Goal: Find specific page/section: Find specific page/section

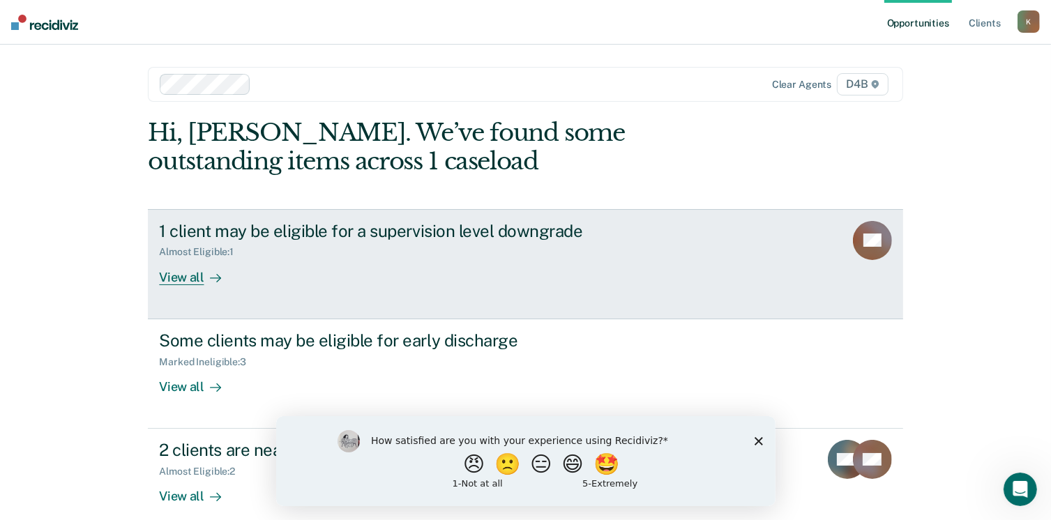
click at [190, 278] on div "View all" at bounding box center [198, 271] width 78 height 27
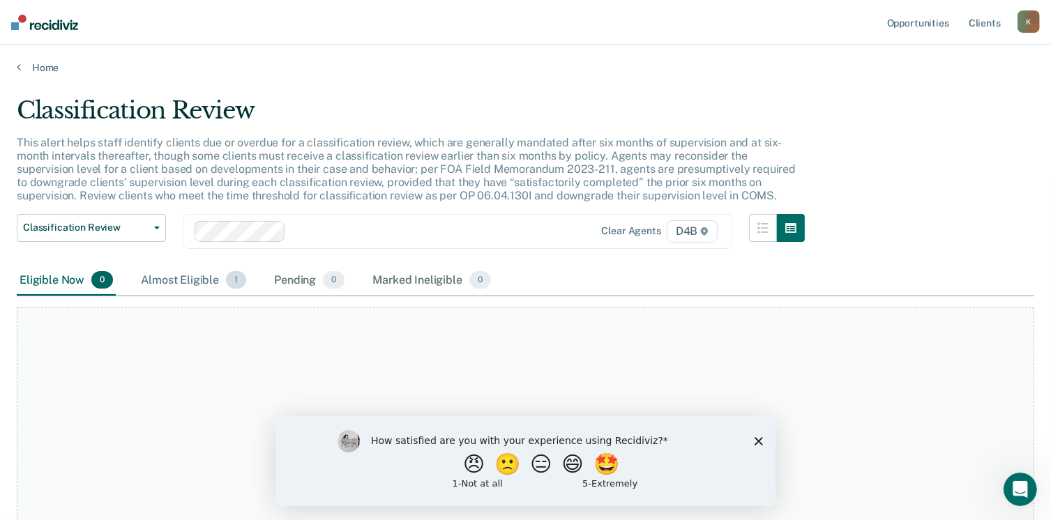
click at [190, 280] on div "Almost Eligible 1" at bounding box center [193, 281] width 111 height 31
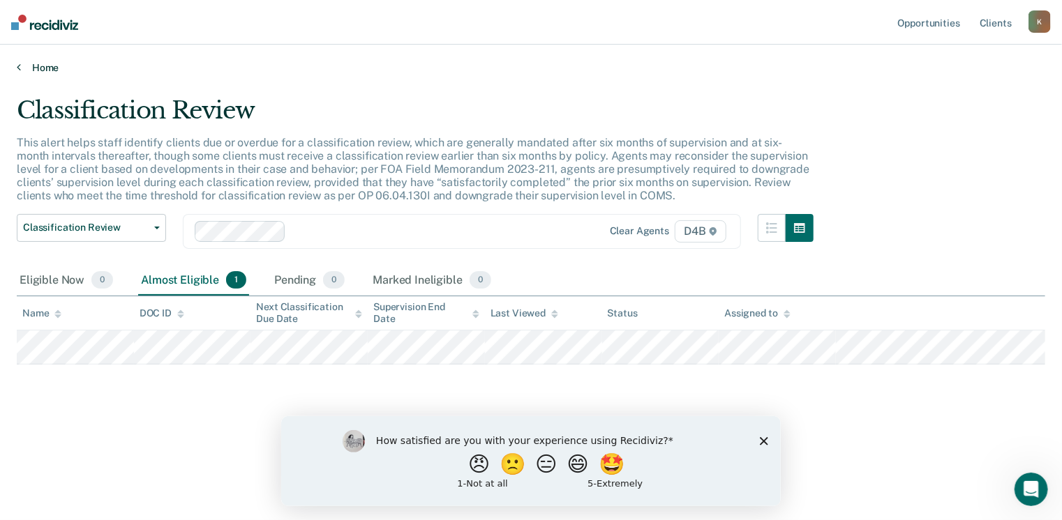
click at [39, 68] on link "Home" at bounding box center [531, 67] width 1028 height 13
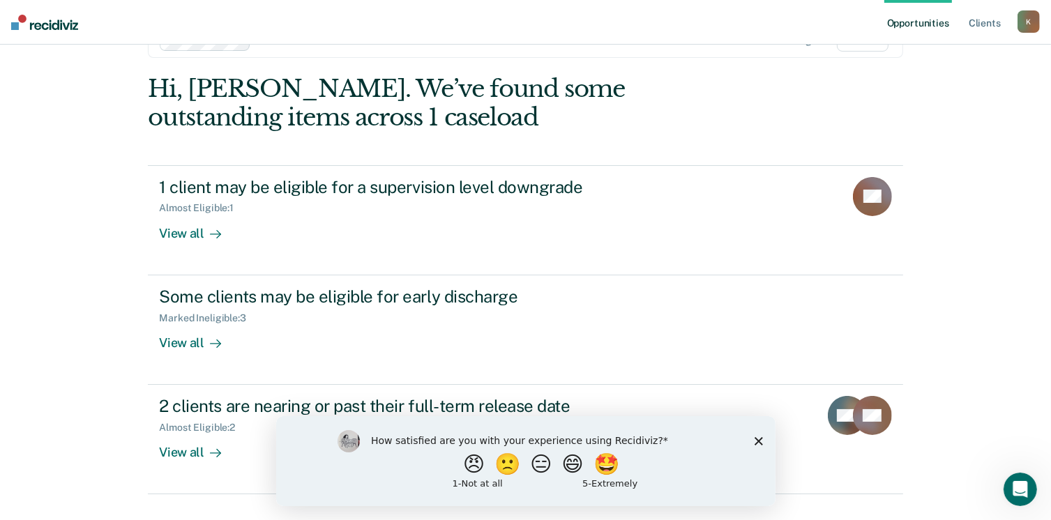
scroll to position [73, 0]
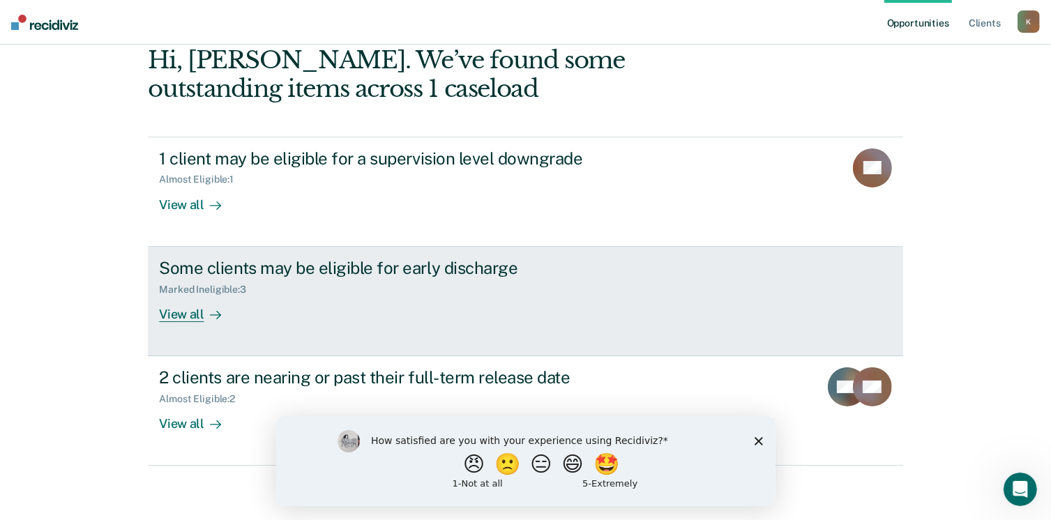
click at [182, 317] on div "View all" at bounding box center [198, 308] width 78 height 27
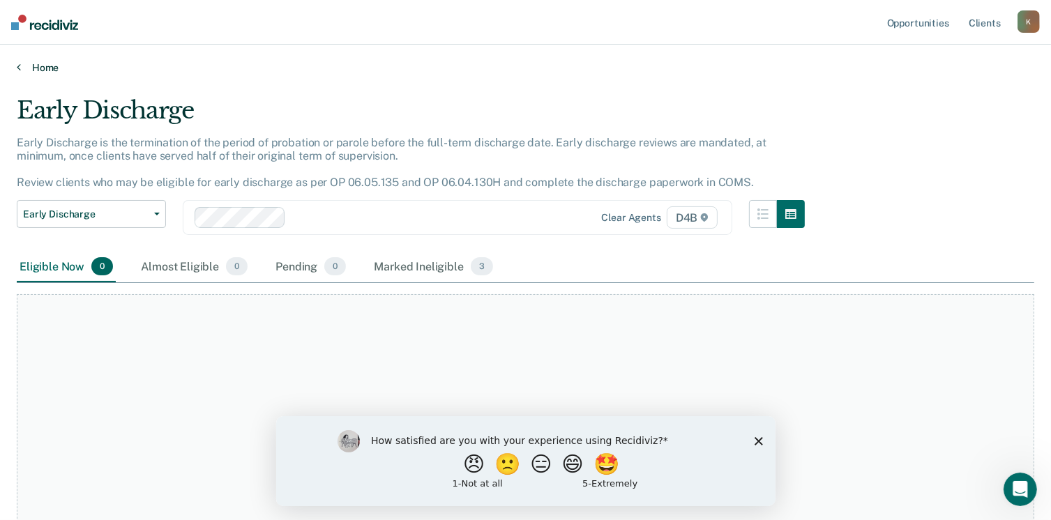
click at [40, 68] on link "Home" at bounding box center [526, 67] width 1018 height 13
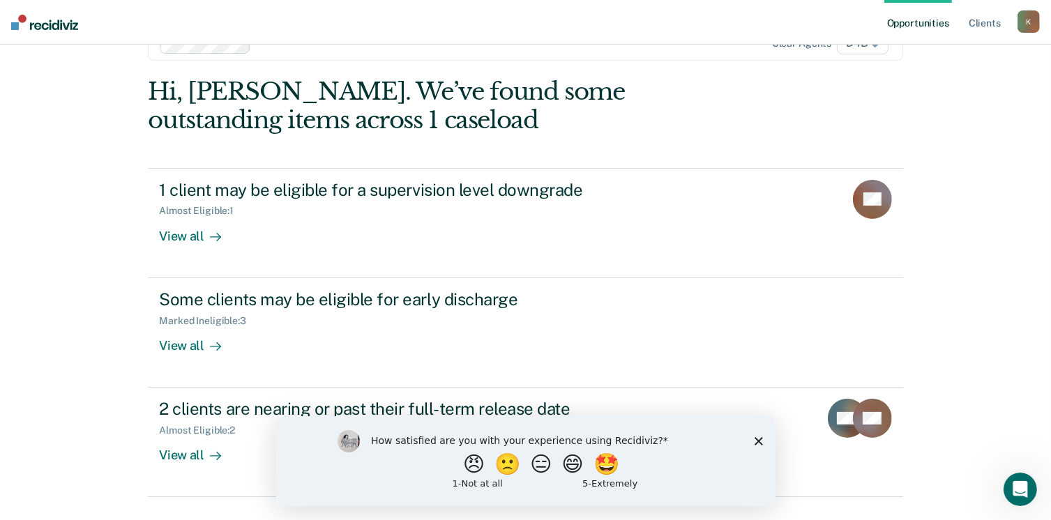
scroll to position [73, 0]
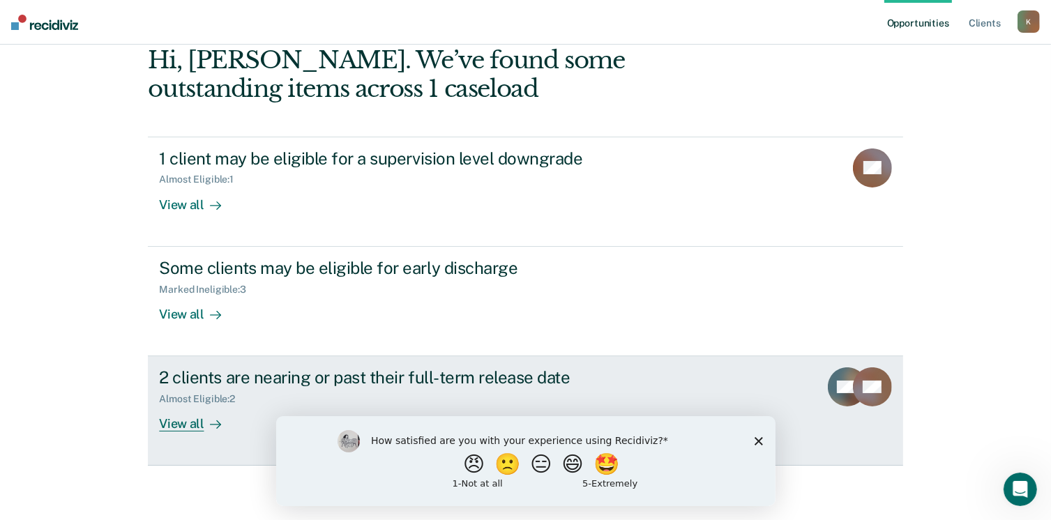
click at [166, 423] on div "View all" at bounding box center [198, 418] width 78 height 27
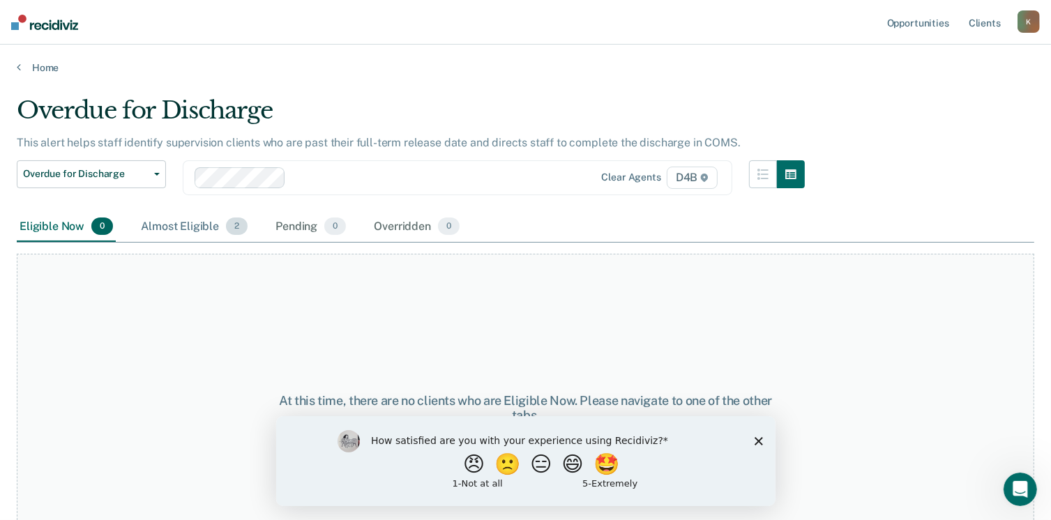
click at [187, 233] on div "Almost Eligible 2" at bounding box center [194, 227] width 112 height 31
